Goal: Information Seeking & Learning: Learn about a topic

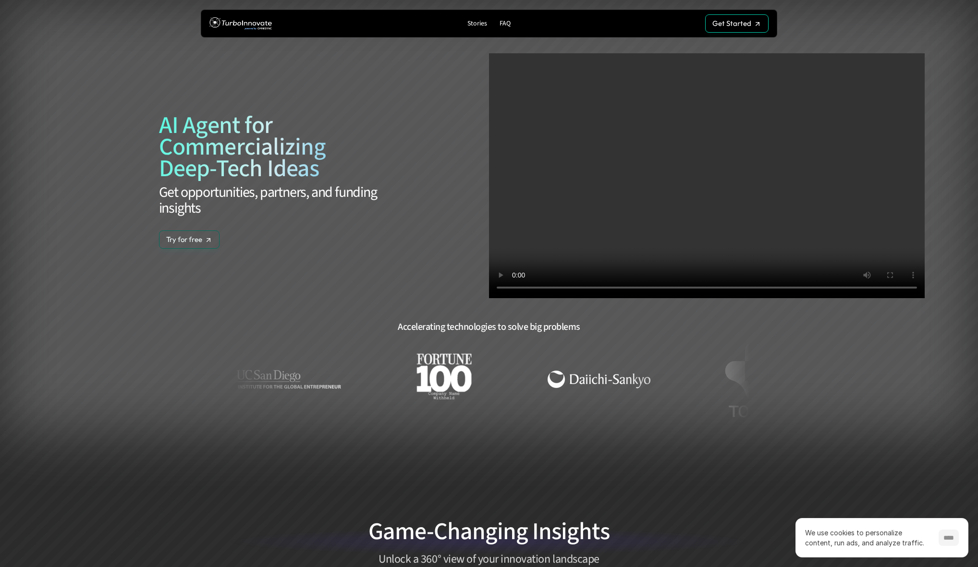
click at [945, 535] on input "****" at bounding box center [949, 538] width 20 height 16
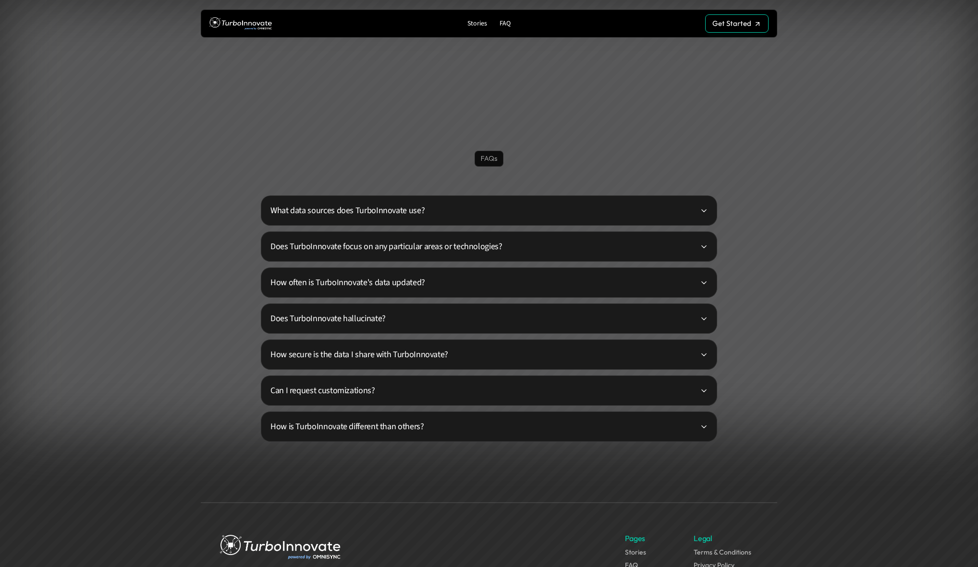
scroll to position [2237, 0]
click at [504, 23] on p "FAQ" at bounding box center [505, 24] width 11 height 8
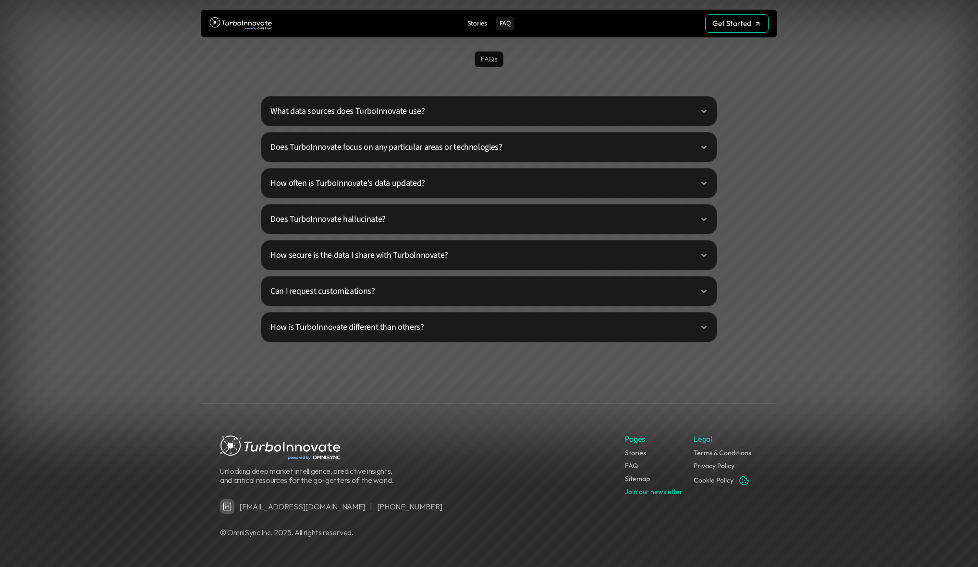
scroll to position [2337, 0]
click at [697, 330] on p "How is TurboInnovate different than others?" at bounding box center [485, 326] width 430 height 13
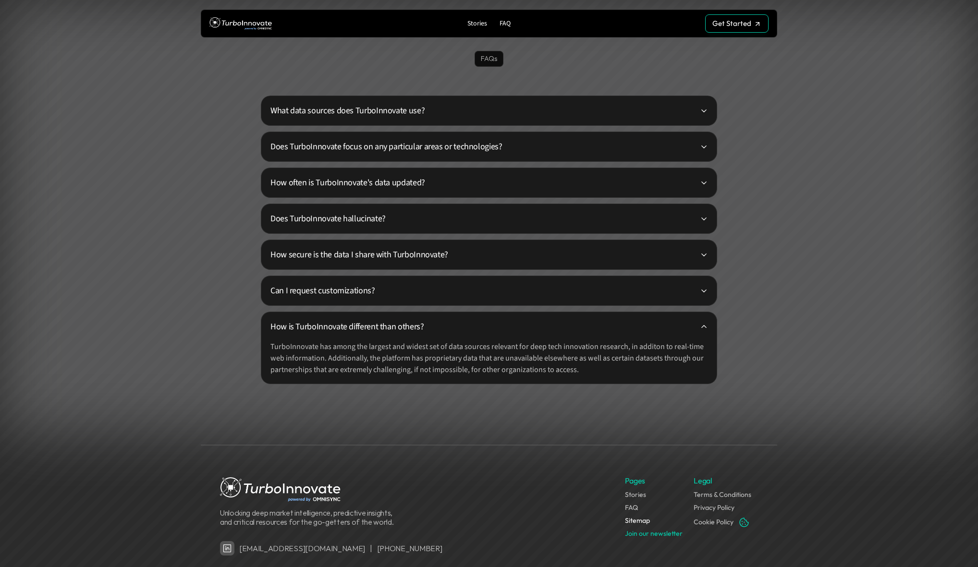
click at [639, 520] on link "Sitemap" at bounding box center [637, 520] width 25 height 9
click at [707, 496] on link "Terms & Conditions" at bounding box center [723, 495] width 58 height 9
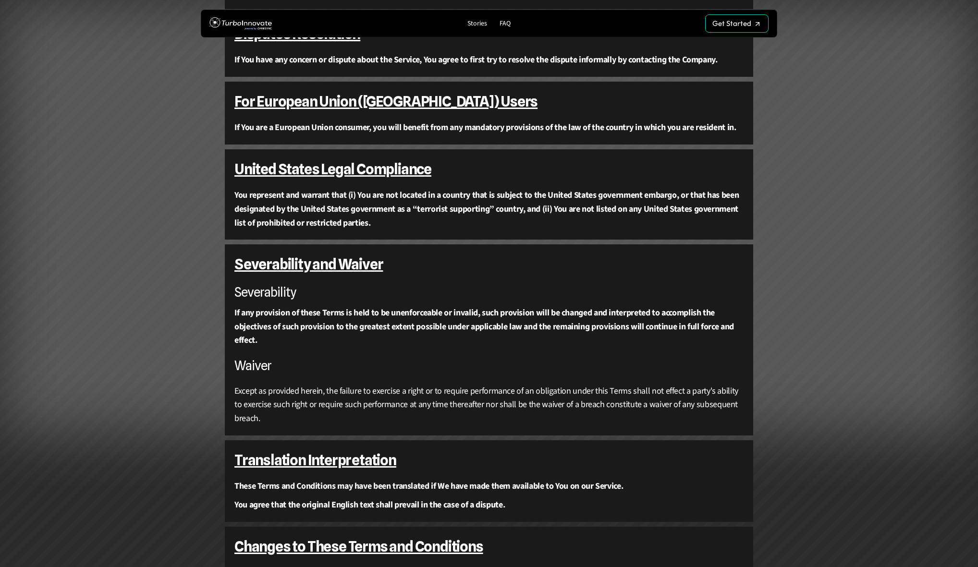
scroll to position [1576, 0]
click at [725, 21] on p "Get Started" at bounding box center [731, 24] width 39 height 9
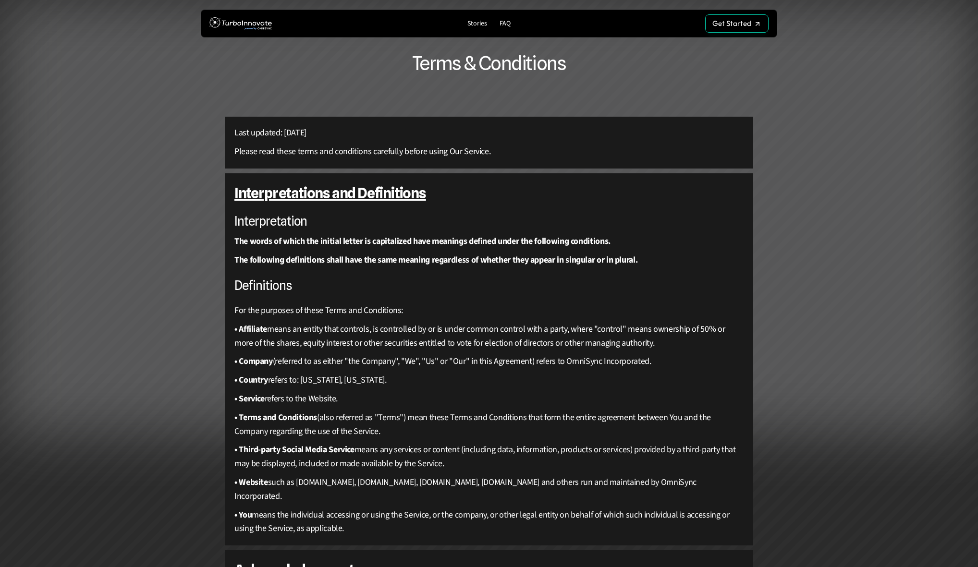
scroll to position [0, 0]
click at [235, 26] on img at bounding box center [240, 24] width 62 height 18
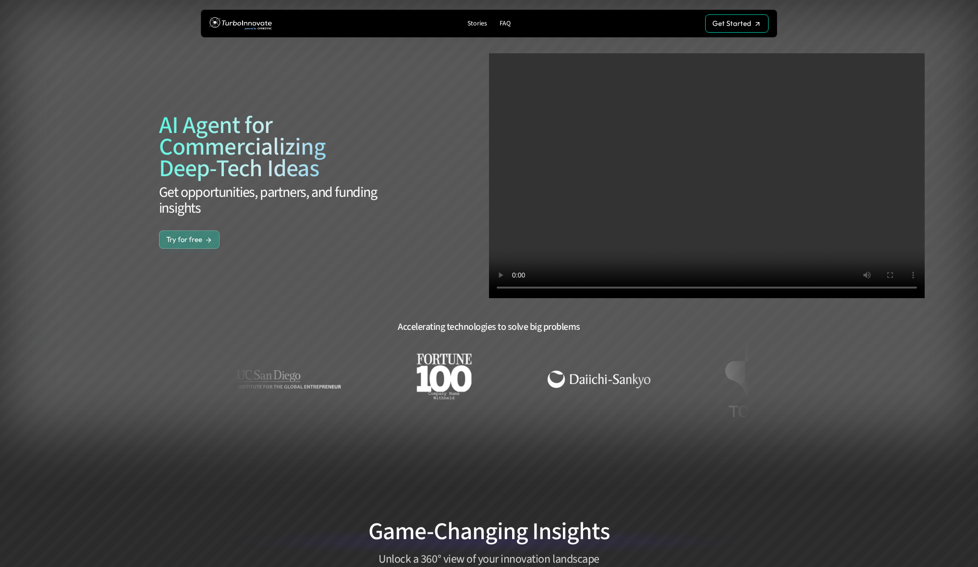
click at [179, 240] on p "Try for free" at bounding box center [184, 239] width 36 height 9
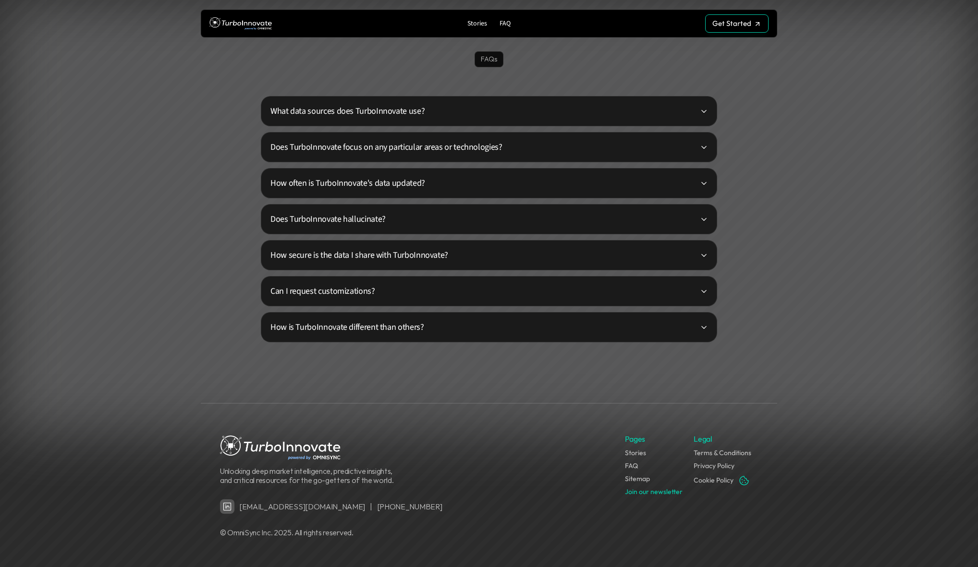
scroll to position [2337, 0]
